Goal: Information Seeking & Learning: Learn about a topic

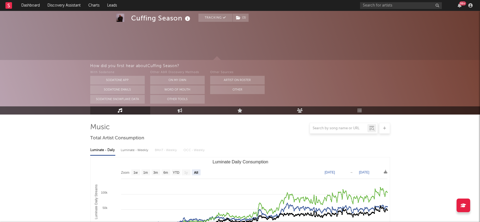
select select "All"
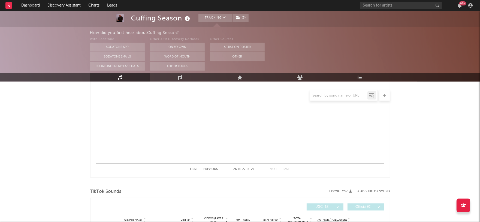
scroll to position [458, 0]
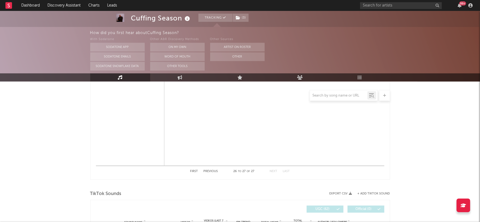
click at [193, 171] on button "First" at bounding box center [194, 171] width 8 height 3
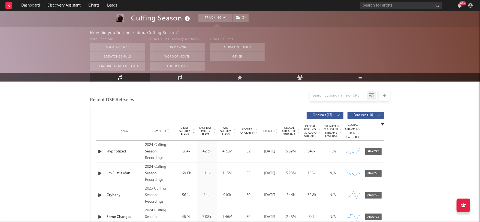
scroll to position [180, 0]
click at [184, 132] on span "7 Day Spotify Plays" at bounding box center [185, 131] width 14 height 10
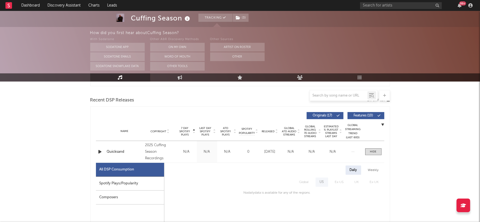
click at [184, 132] on span "7 Day Spotify Plays" at bounding box center [185, 131] width 14 height 10
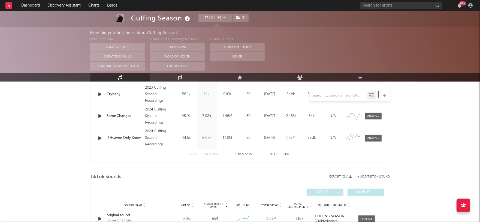
scroll to position [283, 0]
click at [272, 152] on button "Next" at bounding box center [274, 153] width 8 height 3
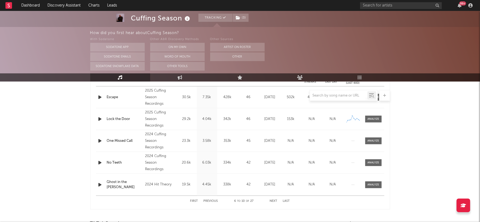
scroll to position [236, 0]
click at [274, 199] on button "Next" at bounding box center [274, 200] width 8 height 3
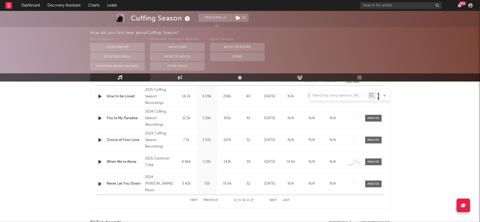
click at [274, 199] on button "Next" at bounding box center [274, 200] width 8 height 3
click at [274, 200] on button "Next" at bounding box center [274, 200] width 8 height 3
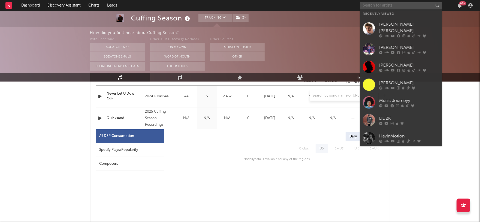
click at [383, 5] on input "text" at bounding box center [401, 5] width 82 height 7
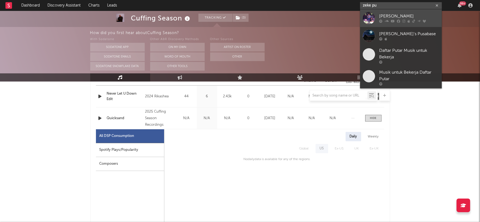
type input "zeke pu"
click at [416, 17] on div "[PERSON_NAME]" at bounding box center [409, 16] width 60 height 7
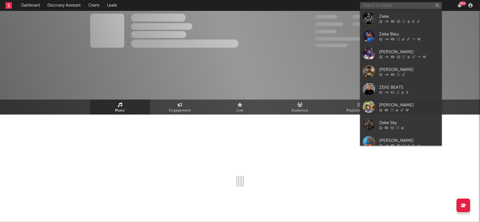
click at [405, 5] on input "text" at bounding box center [401, 5] width 82 height 7
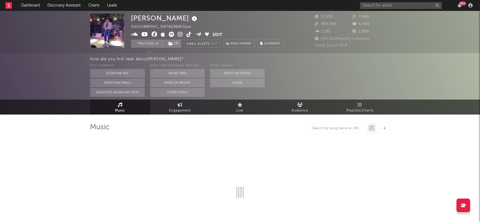
select select "6m"
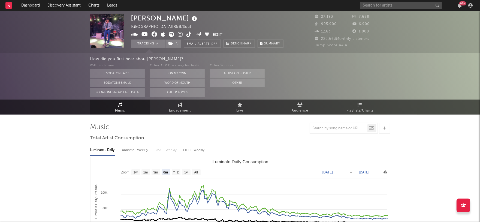
click at [178, 6] on nav "Dashboard Discovery Assistant Charts Leads 99 +" at bounding box center [240, 5] width 480 height 11
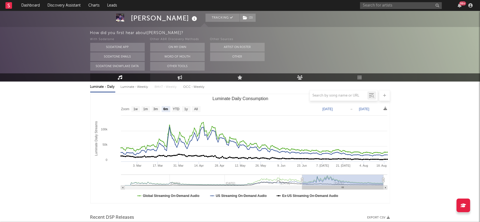
scroll to position [65, 0]
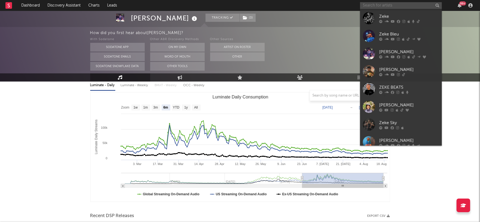
click at [383, 5] on input "text" at bounding box center [401, 5] width 82 height 7
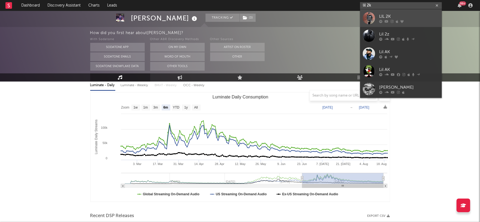
type input "lil 2k"
click at [395, 15] on div "LIL 2K" at bounding box center [409, 16] width 60 height 7
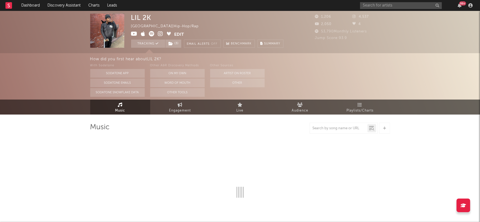
select select "6m"
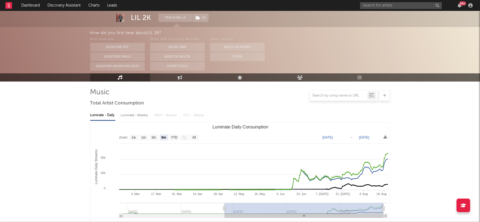
scroll to position [33, 0]
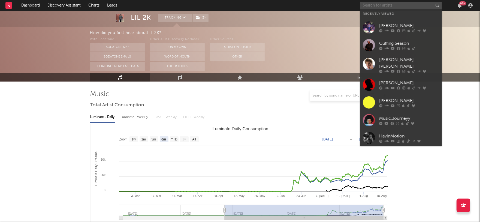
click at [396, 6] on input "text" at bounding box center [401, 5] width 82 height 7
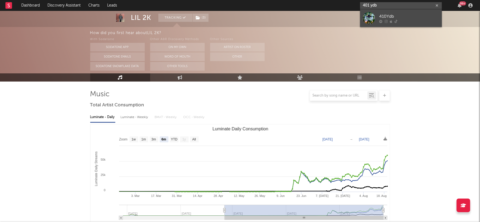
type input "401 ydb"
click at [410, 15] on div "410Ydb" at bounding box center [409, 16] width 60 height 7
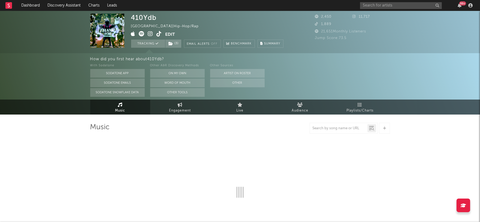
select select "6m"
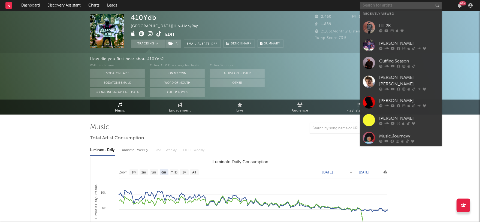
click at [384, 7] on input "text" at bounding box center [401, 5] width 82 height 7
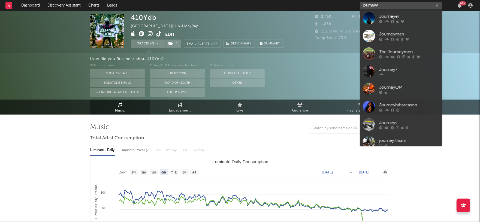
click at [366, 5] on input "journeyy" at bounding box center [401, 5] width 82 height 7
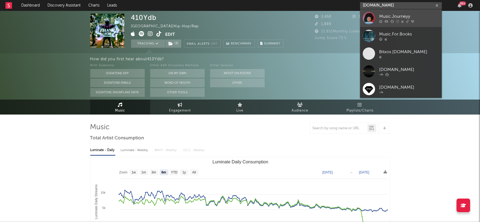
type input "music.jo"
click at [380, 14] on div "Music.Journeyy" at bounding box center [409, 16] width 60 height 7
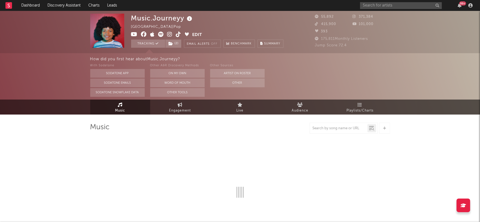
select select "6m"
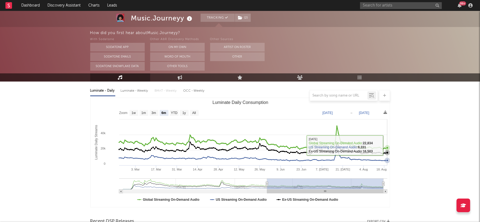
scroll to position [59, 0]
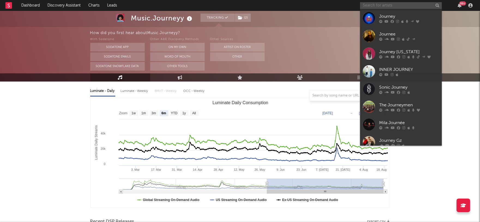
click at [383, 7] on input "text" at bounding box center [401, 5] width 82 height 7
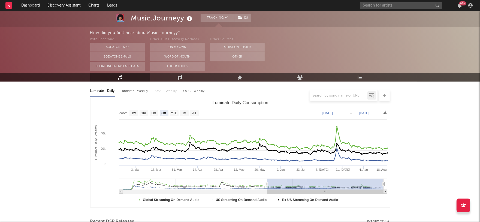
click at [401, 6] on input "text" at bounding box center [401, 5] width 82 height 7
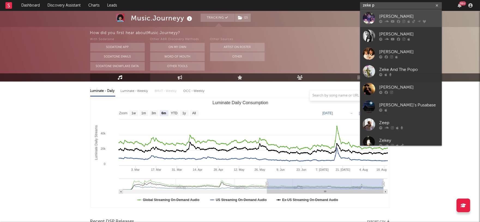
type input "zeke p"
click at [411, 22] on div at bounding box center [409, 21] width 60 height 3
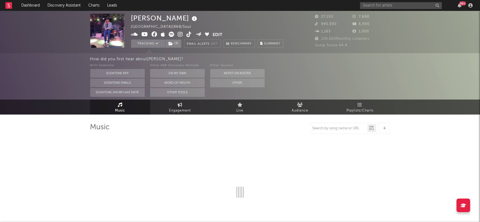
select select "6m"
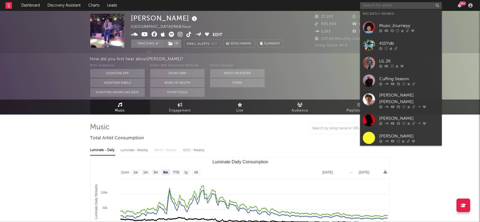
click at [388, 5] on input "text" at bounding box center [401, 5] width 82 height 7
click at [399, 80] on div "Cuffing Season" at bounding box center [409, 78] width 60 height 7
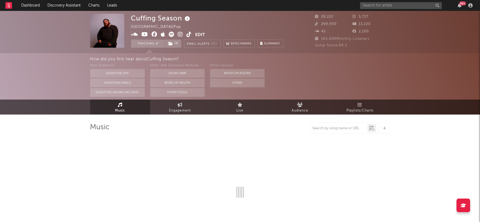
select select "6m"
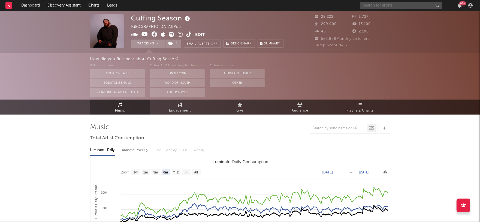
click at [375, 6] on input "text" at bounding box center [401, 5] width 82 height 7
type input "m"
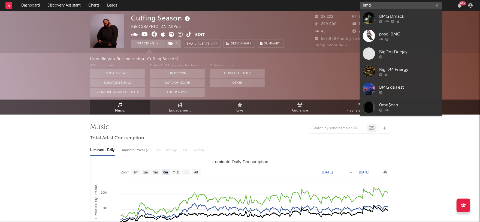
type input "bm"
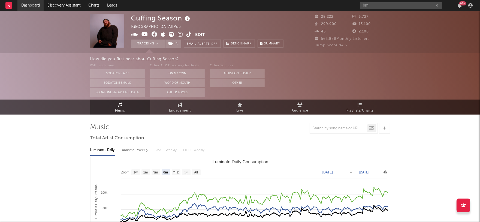
click at [28, 4] on link "Dashboard" at bounding box center [30, 5] width 26 height 11
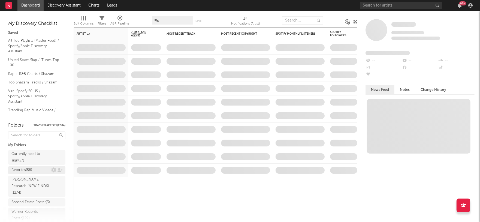
click at [32, 170] on div "Favorites ( 58 )" at bounding box center [21, 170] width 21 height 7
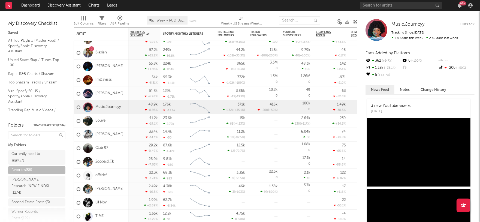
click at [100, 162] on link "2oopaid Tk" at bounding box center [104, 161] width 19 height 5
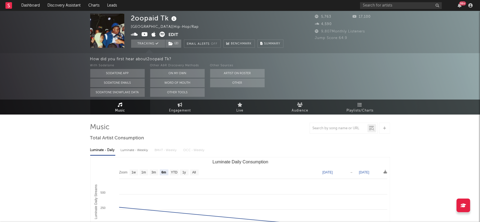
click at [175, 21] on icon at bounding box center [174, 19] width 8 height 8
click at [189, 18] on div "2oopaid Tk United States | Hip-Hop/Rap Edit Tracking ( 2 ) Email Alerts Off Ben…" at bounding box center [207, 31] width 152 height 34
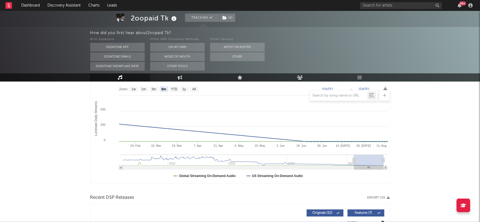
scroll to position [41, 0]
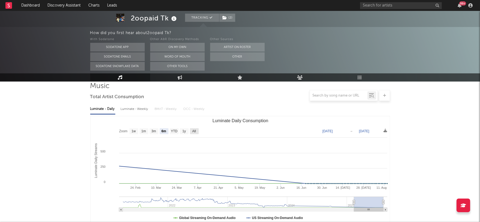
click at [196, 130] on rect "Luminate Daily Consumption" at bounding box center [194, 131] width 9 height 6
select select "All"
type input "2021-03-31"
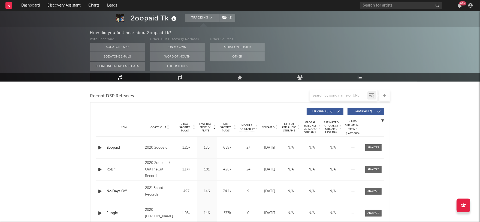
scroll to position [184, 0]
click at [267, 126] on span "Released" at bounding box center [268, 127] width 13 height 3
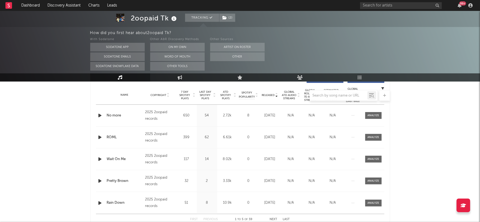
scroll to position [217, 0]
click at [100, 115] on icon "button" at bounding box center [100, 115] width 6 height 7
click at [246, 215] on div at bounding box center [240, 214] width 68 height 1
click at [329, 215] on div "No more" at bounding box center [326, 215] width 13 height 5
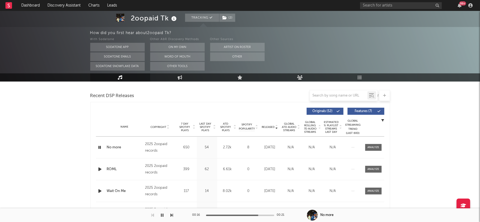
scroll to position [192, 0]
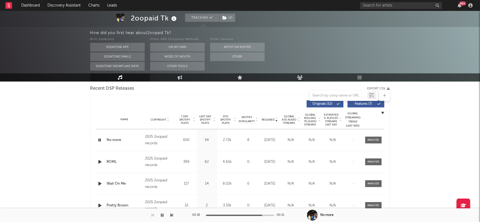
click at [117, 139] on div "No more" at bounding box center [125, 139] width 36 height 5
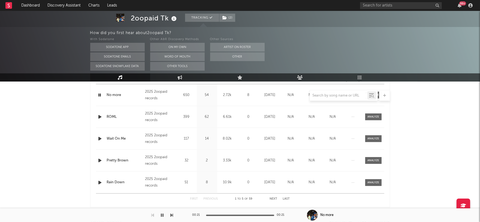
scroll to position [238, 0]
click at [272, 196] on button "Next" at bounding box center [274, 197] width 8 height 3
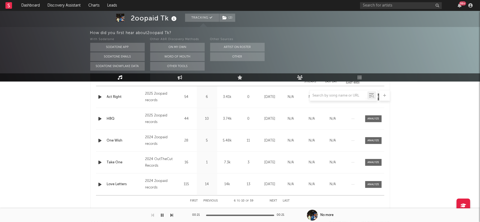
click at [211, 200] on button "Previous" at bounding box center [211, 200] width 14 height 3
click at [272, 199] on button "Next" at bounding box center [274, 200] width 8 height 3
click at [274, 200] on button "Next" at bounding box center [274, 200] width 8 height 3
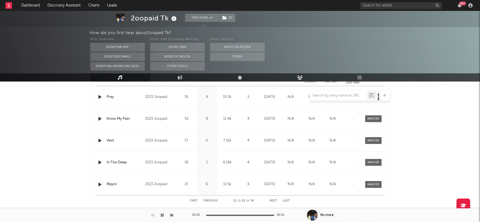
click at [274, 200] on button "Next" at bounding box center [274, 200] width 8 height 3
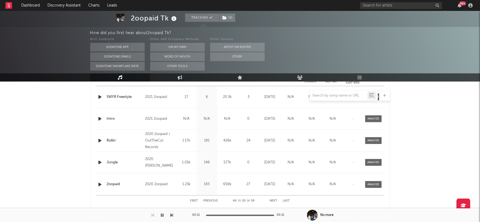
click at [274, 200] on button "Next" at bounding box center [274, 200] width 8 height 3
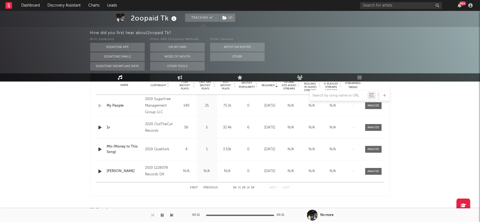
scroll to position [0, 0]
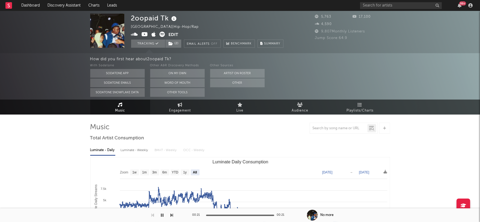
click at [162, 35] on icon at bounding box center [162, 34] width 5 height 5
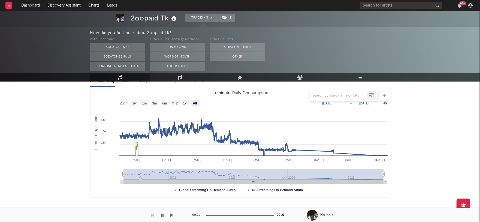
scroll to position [69, 0]
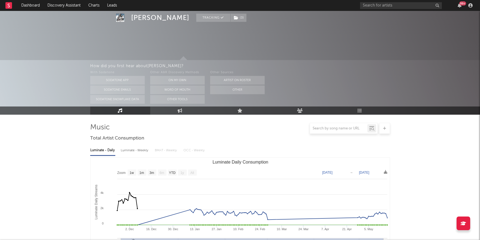
select select "1w"
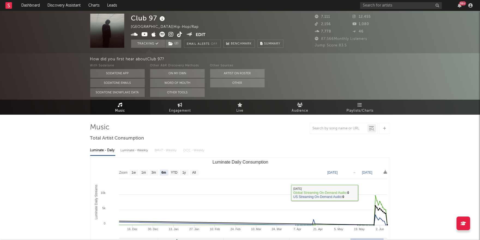
click at [368, 60] on div "How did you first hear about Club 97 ?" at bounding box center [285, 59] width 390 height 7
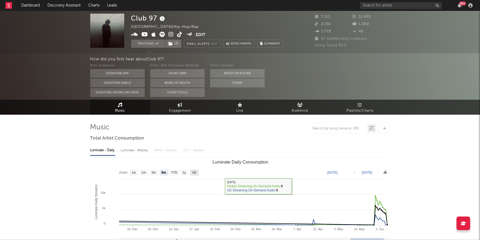
click at [195, 172] on text "All" at bounding box center [194, 173] width 4 height 4
select select "All"
type input "2021-06-20"
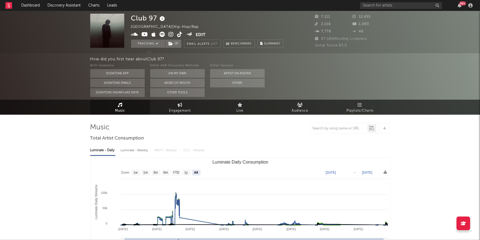
click at [144, 34] on icon at bounding box center [145, 34] width 7 height 5
click at [162, 35] on icon at bounding box center [162, 34] width 5 height 5
click at [196, 173] on text "All" at bounding box center [196, 173] width 4 height 4
click at [187, 171] on text "1y" at bounding box center [186, 173] width 4 height 4
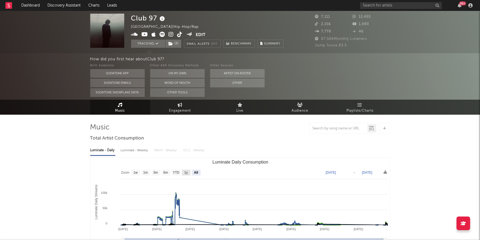
select select "1y"
type input "2024-06-07"
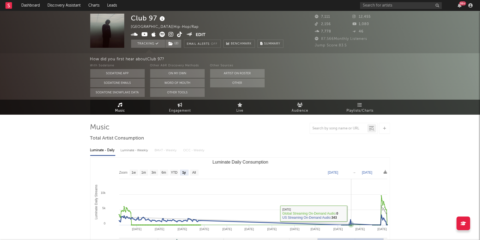
click at [351, 212] on rect "Luminate Daily Consumption" at bounding box center [239, 211] width 299 height 109
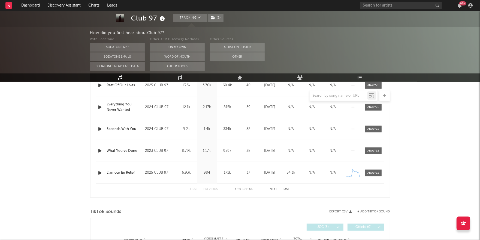
scroll to position [255, 0]
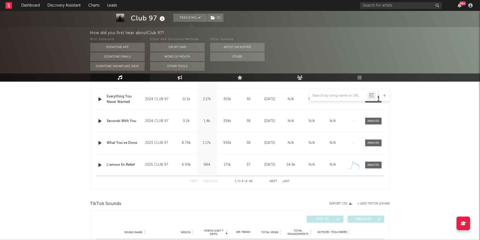
click at [273, 181] on button "Next" at bounding box center [274, 181] width 8 height 3
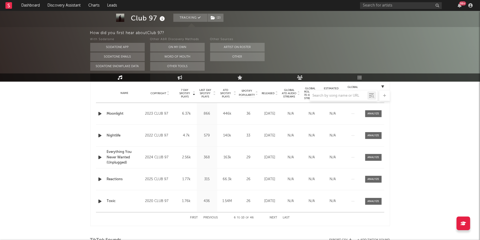
scroll to position [222, 0]
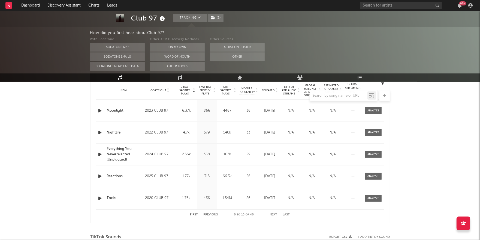
click at [275, 214] on button "Next" at bounding box center [274, 214] width 8 height 3
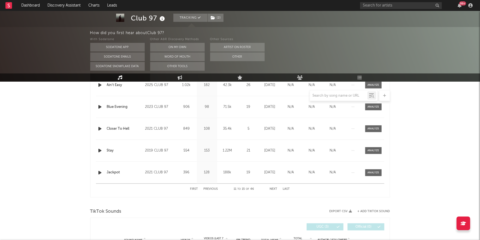
scroll to position [247, 0]
click at [274, 188] on button "Next" at bounding box center [274, 188] width 8 height 3
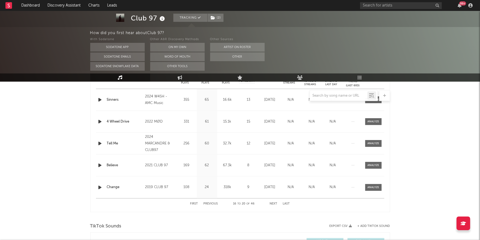
scroll to position [237, 0]
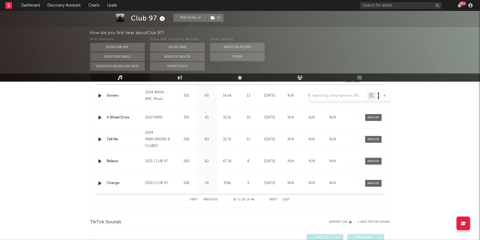
click at [272, 199] on button "Next" at bounding box center [274, 199] width 8 height 3
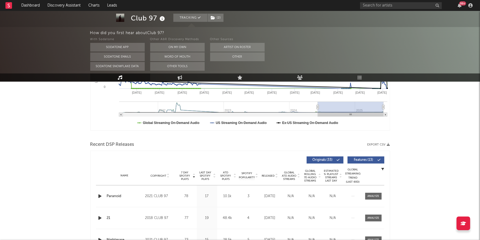
scroll to position [0, 0]
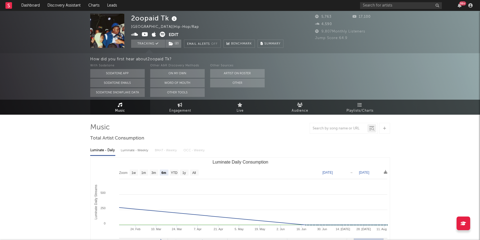
select select "6m"
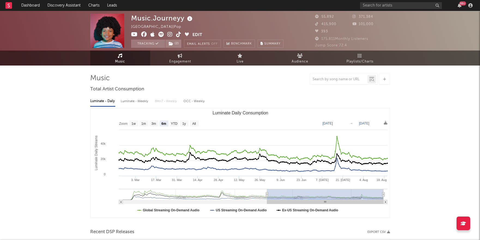
select select "6m"
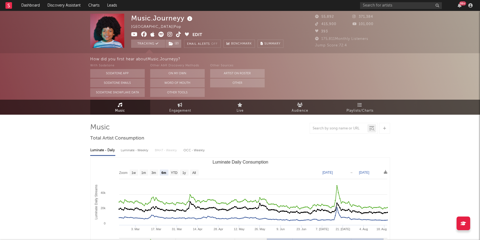
select select "6m"
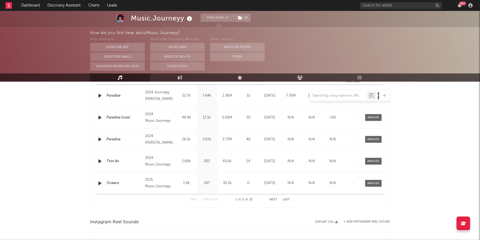
scroll to position [237, 0]
click at [274, 198] on button "Next" at bounding box center [274, 198] width 8 height 3
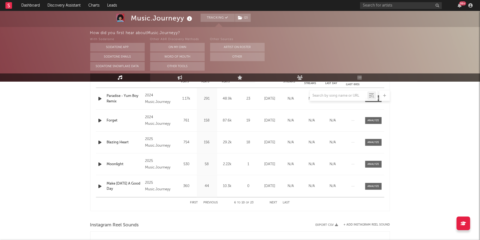
scroll to position [233, 0]
click at [272, 202] on button "Next" at bounding box center [274, 202] width 8 height 3
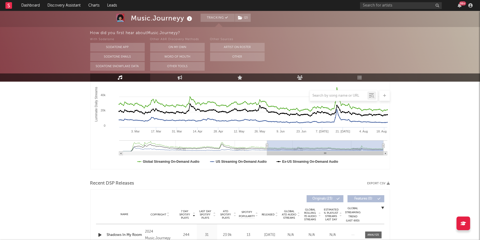
scroll to position [0, 0]
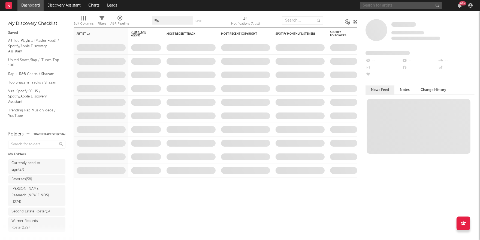
click at [402, 5] on input "text" at bounding box center [401, 5] width 82 height 7
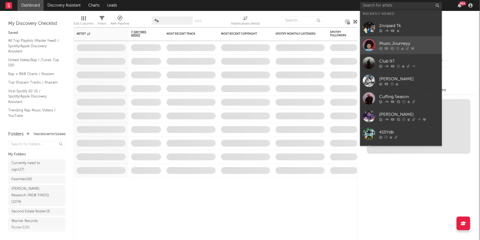
click at [394, 41] on div "Music.Journeyy" at bounding box center [409, 43] width 60 height 7
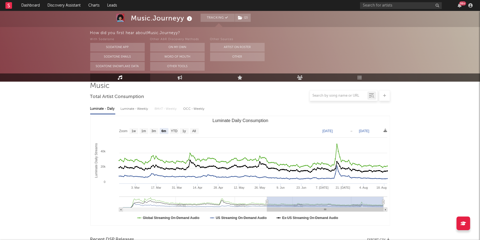
scroll to position [44, 0]
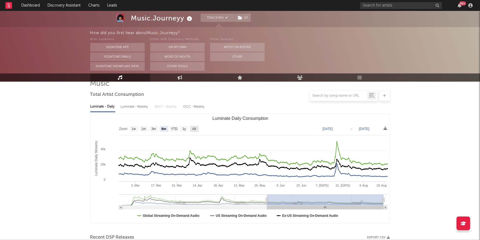
click at [194, 129] on text "All" at bounding box center [194, 129] width 4 height 4
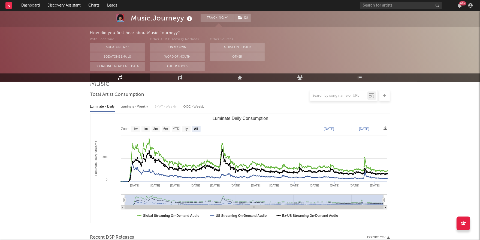
select select "All"
type input "[DATE]"
